Goal: Information Seeking & Learning: Learn about a topic

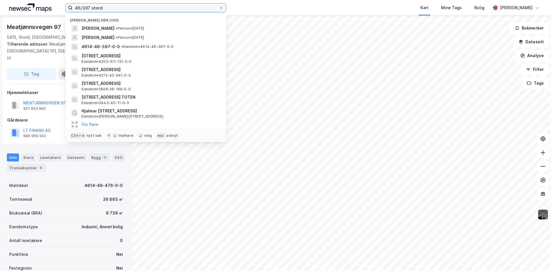
drag, startPoint x: 113, startPoint y: 10, endPoint x: 12, endPoint y: 11, distance: 101.5
click at [23, 11] on div "46/397 stord Nylige søk (100) [PERSON_NAME] • Person • [DATE] [PERSON_NAME] • P…" at bounding box center [275, 7] width 551 height 15
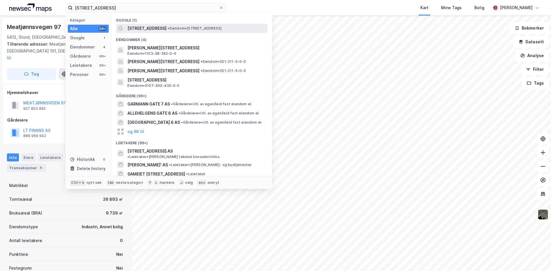
click at [168, 30] on span "•" at bounding box center [169, 28] width 2 height 4
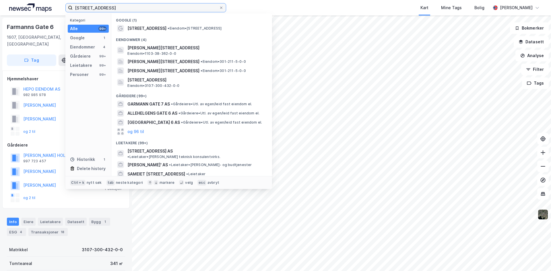
drag, startPoint x: 120, startPoint y: 9, endPoint x: 0, endPoint y: 5, distance: 120.6
click at [0, 5] on div "farmanns gate 6 Kategori Alle 99+ Google 1 Eiendommer 4 Gårdeiere 99+ Leietaker…" at bounding box center [275, 7] width 551 height 15
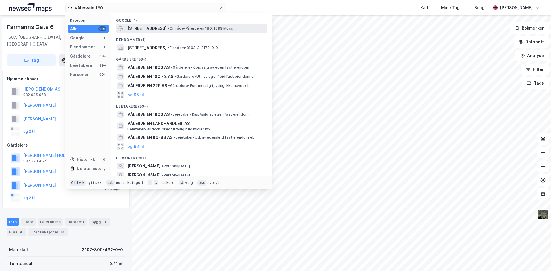
click at [151, 30] on span "[STREET_ADDRESS]" at bounding box center [146, 28] width 39 height 7
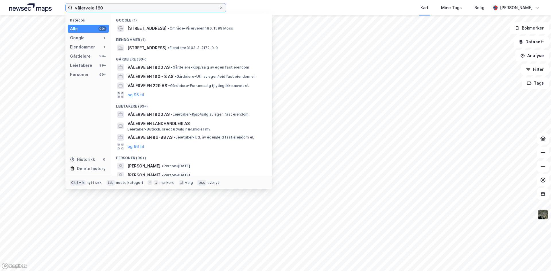
click at [94, 9] on input "vålerveie 180" at bounding box center [146, 7] width 146 height 9
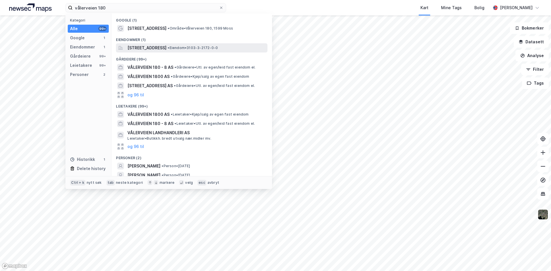
click at [136, 48] on span "[STREET_ADDRESS]" at bounding box center [146, 47] width 39 height 7
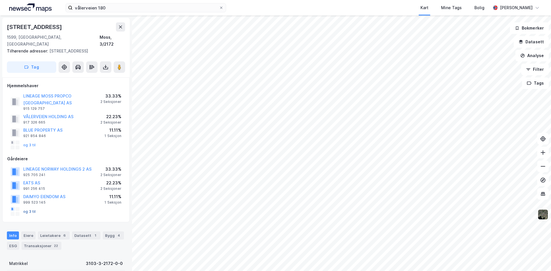
click at [0, 0] on button "og 3 til" at bounding box center [0, 0] width 0 height 0
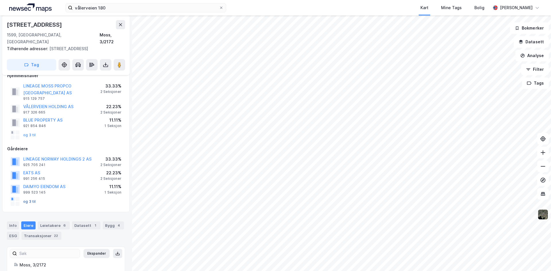
click at [0, 0] on button "og 3 til" at bounding box center [0, 0] width 0 height 0
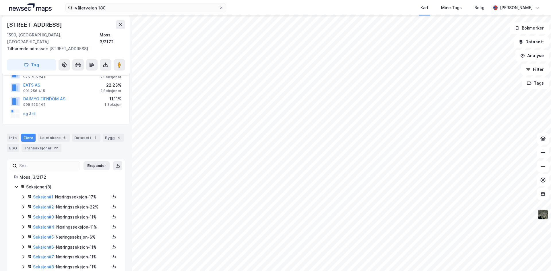
click at [29, 194] on div "Seksjon # 1 - Næringsseksjon - 17% Seksjon # 2 - Næringsseksjon - 22% Seksjon #…" at bounding box center [69, 232] width 97 height 77
click at [0, 0] on button "og 3 til" at bounding box center [0, 0] width 0 height 0
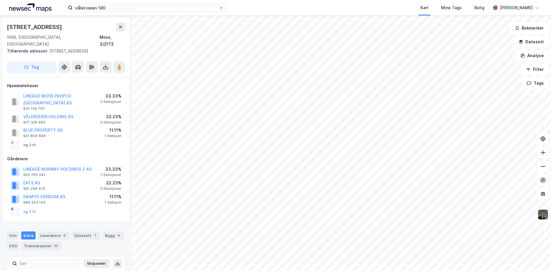
click at [0, 0] on button "og 3 til" at bounding box center [0, 0] width 0 height 0
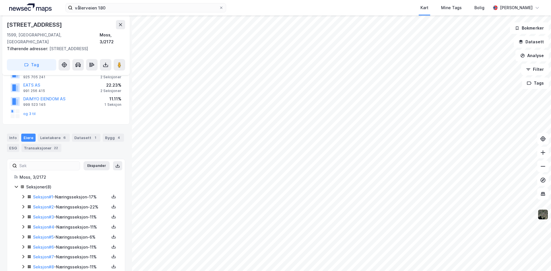
scroll to position [69, 0]
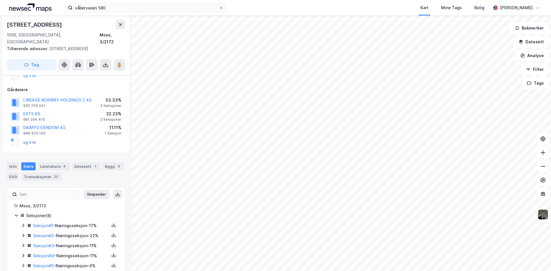
click at [0, 0] on button "og 3 til" at bounding box center [0, 0] width 0 height 0
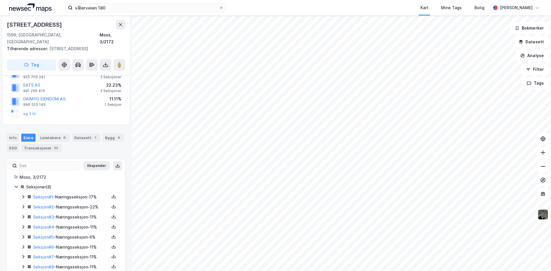
scroll to position [0, 0]
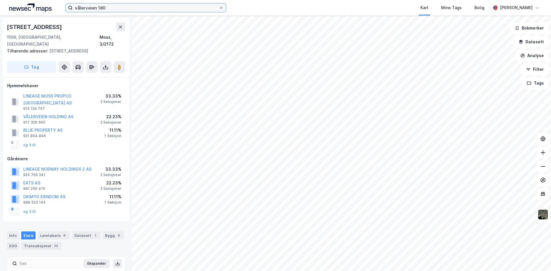
click at [128, 9] on input "vålerveien 180" at bounding box center [146, 7] width 146 height 9
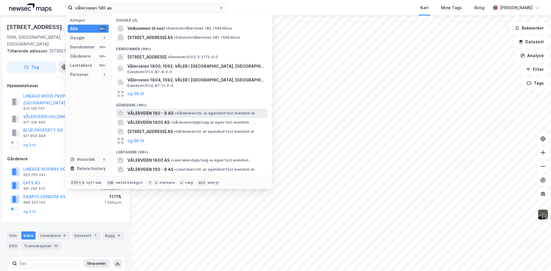
click at [141, 113] on span "VÅLERVEIEN 180 - 8 AS" at bounding box center [150, 113] width 46 height 7
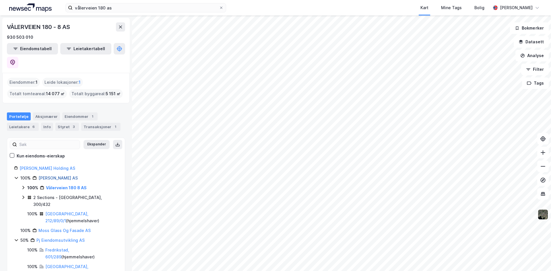
click at [59, 176] on link "[PERSON_NAME] AS" at bounding box center [57, 178] width 39 height 5
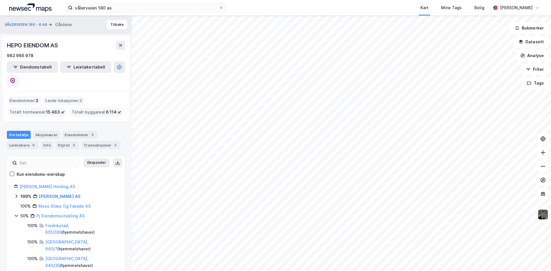
scroll to position [15, 0]
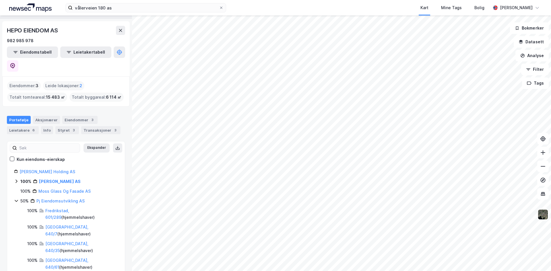
click at [71, 116] on div "Portefølje Aksjonærer Eiendommer 3 Leietakere 6 Info Styret 3 Transaksjoner 3" at bounding box center [66, 125] width 118 height 18
click at [72, 116] on div "Eiendommer 3" at bounding box center [79, 120] width 35 height 8
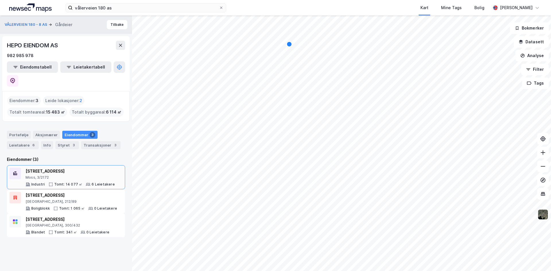
click at [39, 168] on div "[STREET_ADDRESS]" at bounding box center [70, 171] width 89 height 7
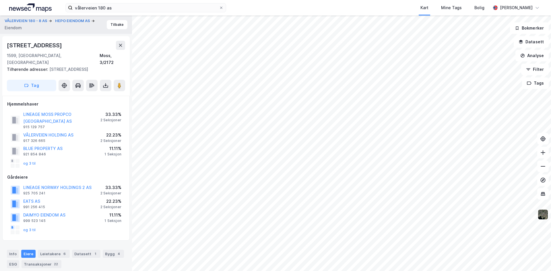
scroll to position [12, 0]
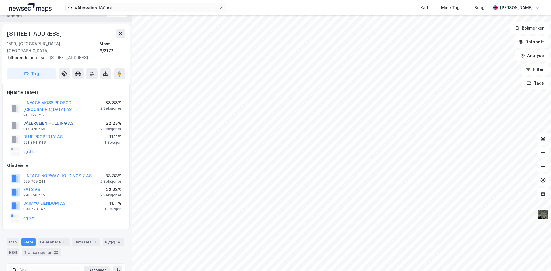
click at [0, 0] on button "VÅLERVEIEN HOLDING AS" at bounding box center [0, 0] width 0 height 0
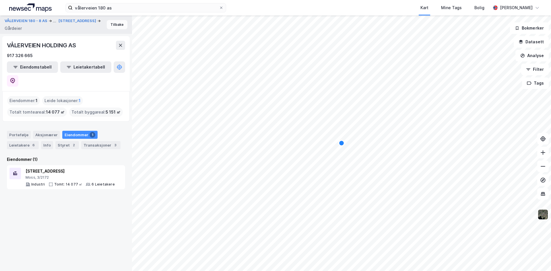
click at [110, 29] on button "Tilbake" at bounding box center [117, 24] width 21 height 9
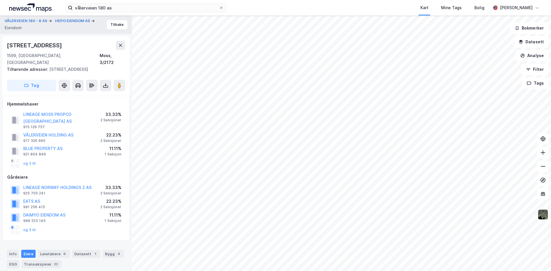
scroll to position [12, 0]
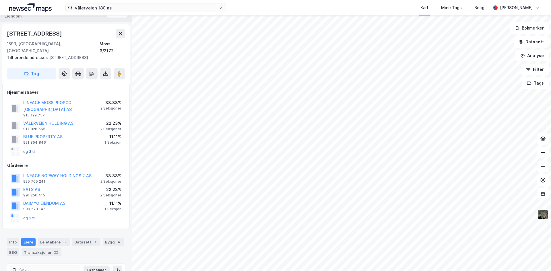
click at [0, 0] on button "og 3 til" at bounding box center [0, 0] width 0 height 0
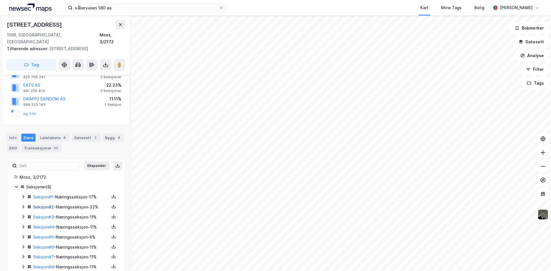
click at [46, 205] on link "Seksjon # 2" at bounding box center [43, 207] width 21 height 5
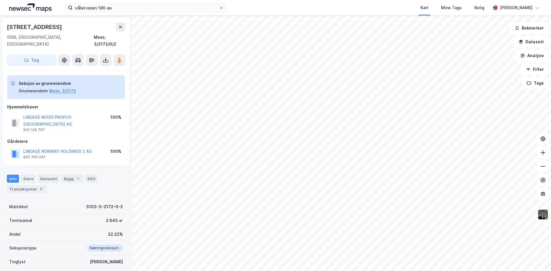
scroll to position [46, 0]
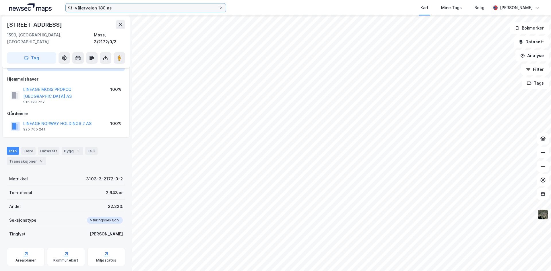
drag, startPoint x: 114, startPoint y: 9, endPoint x: 2, endPoint y: 8, distance: 112.2
click at [2, 8] on div "vålerveien 180 as Kart Mine Tags Bolig [PERSON_NAME]" at bounding box center [275, 7] width 551 height 15
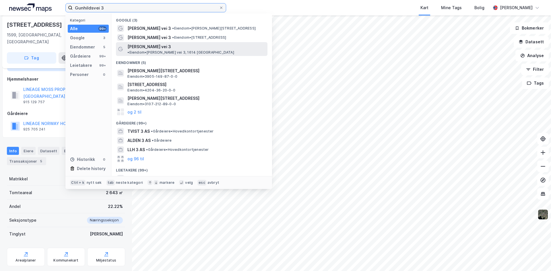
type input "Gunhildsvei 3"
click at [151, 48] on span "[PERSON_NAME] vei 3" at bounding box center [149, 46] width 44 height 7
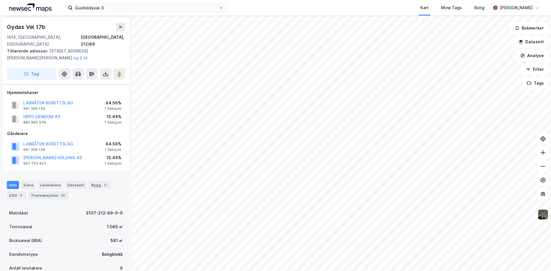
scroll to position [46, 0]
